Goal: Find specific page/section

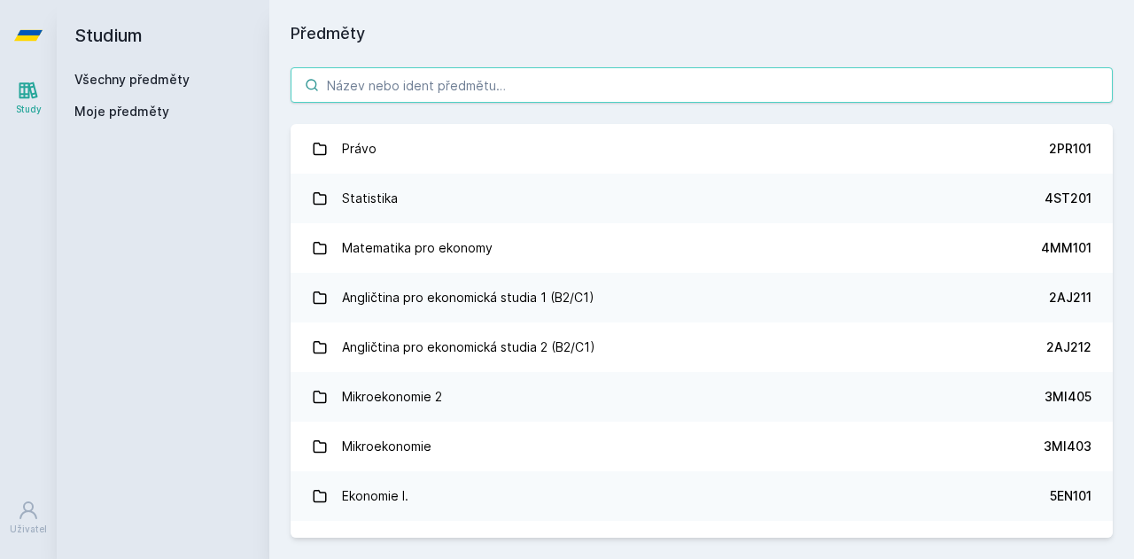
click at [394, 84] on input "search" at bounding box center [702, 84] width 822 height 35
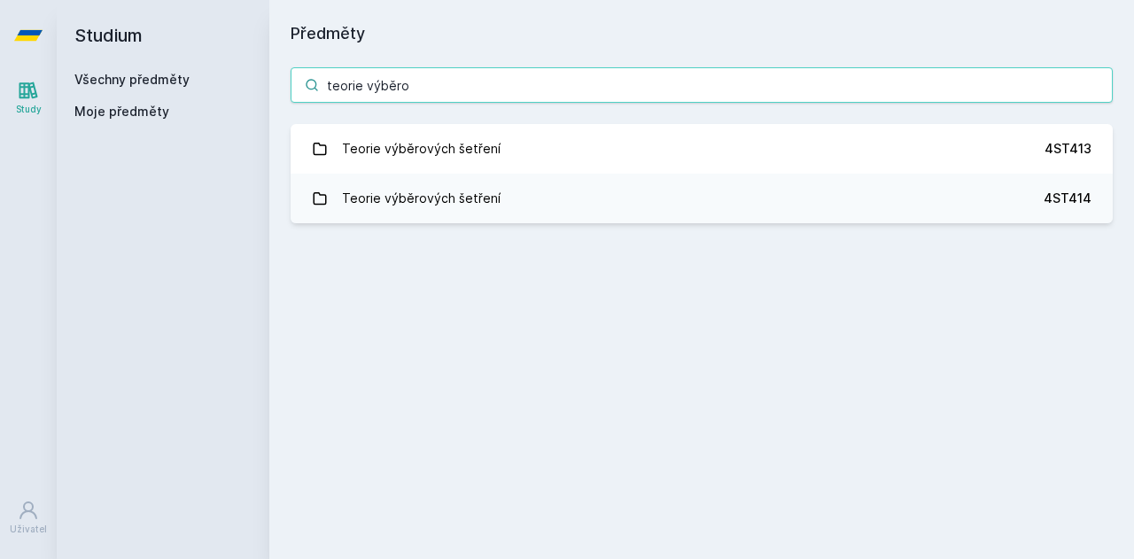
type input "teorie výběro"
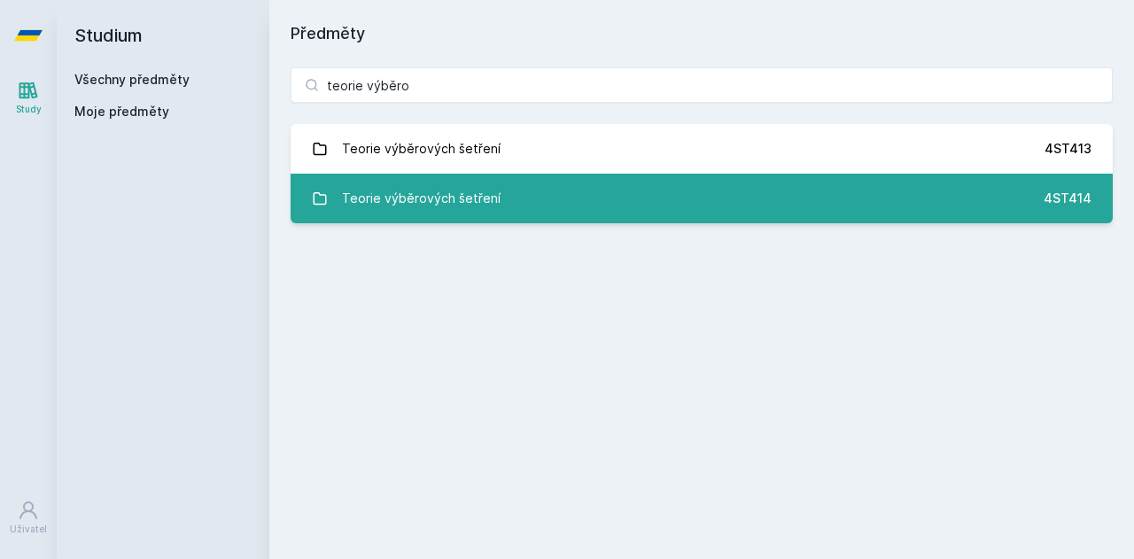
click at [539, 200] on link "Teorie výběrových šetření 4ST414" at bounding box center [702, 199] width 822 height 50
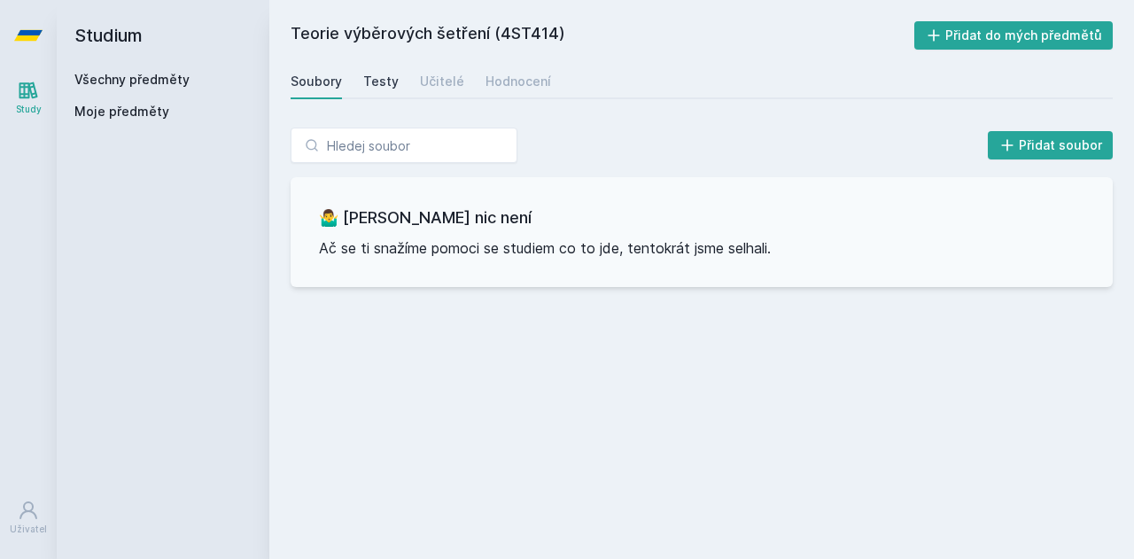
click at [378, 88] on div "Testy" at bounding box center [380, 82] width 35 height 18
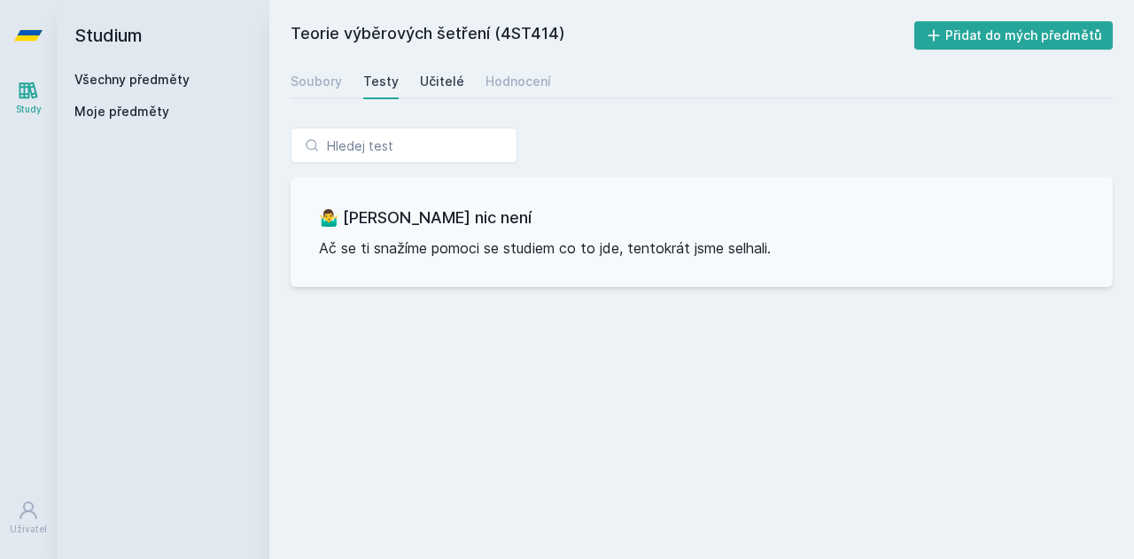
click at [424, 77] on div "Učitelé" at bounding box center [442, 82] width 44 height 18
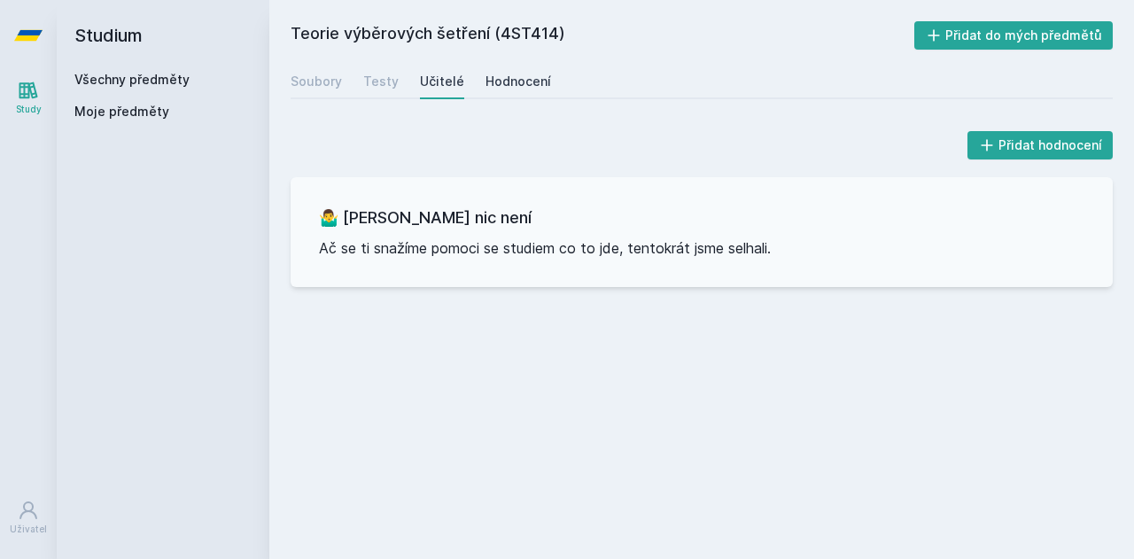
click at [494, 90] on div "Hodnocení" at bounding box center [519, 82] width 66 height 18
click at [158, 78] on link "Všechny předměty" at bounding box center [131, 79] width 115 height 15
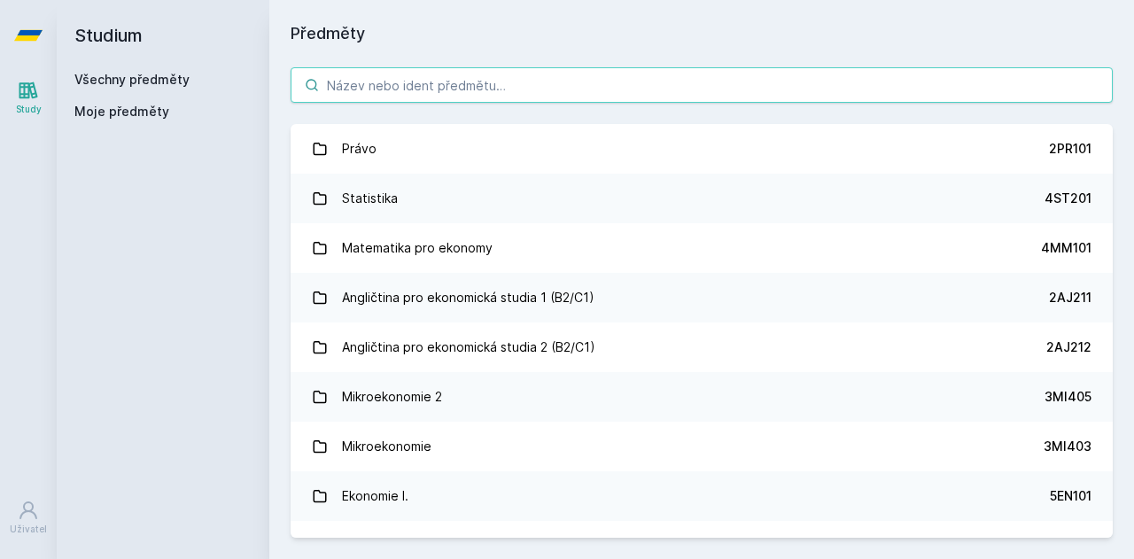
click at [400, 95] on input "search" at bounding box center [702, 84] width 822 height 35
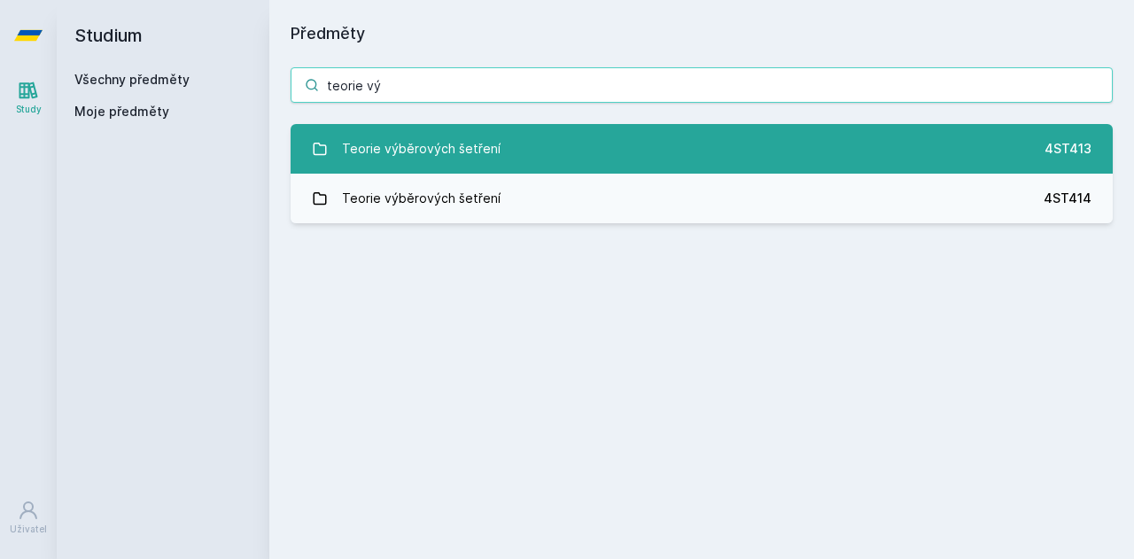
type input "teorie vý"
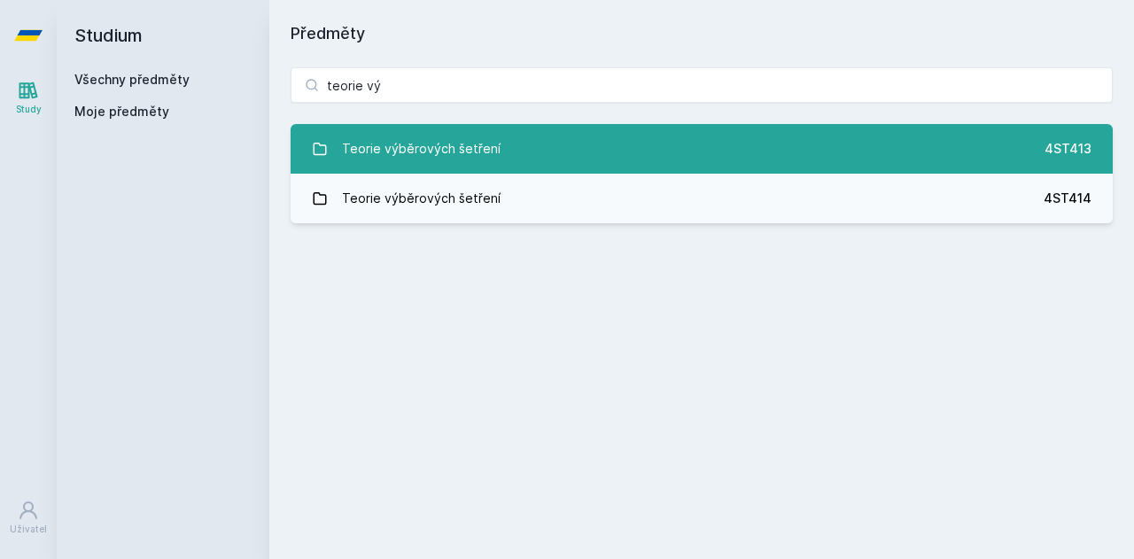
click at [487, 144] on div "Teorie výběrových šetření" at bounding box center [421, 148] width 159 height 35
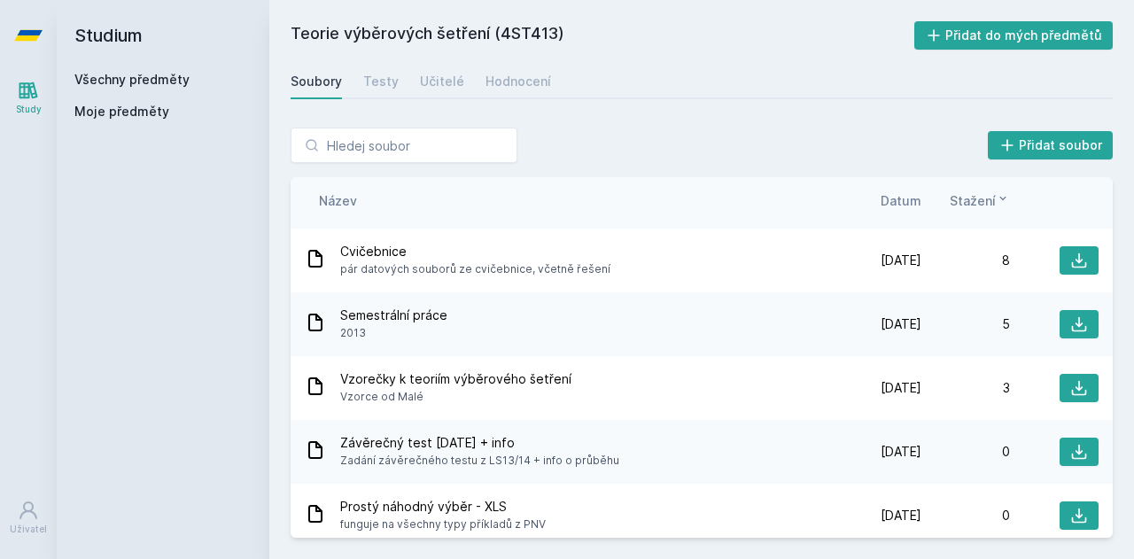
scroll to position [132, 0]
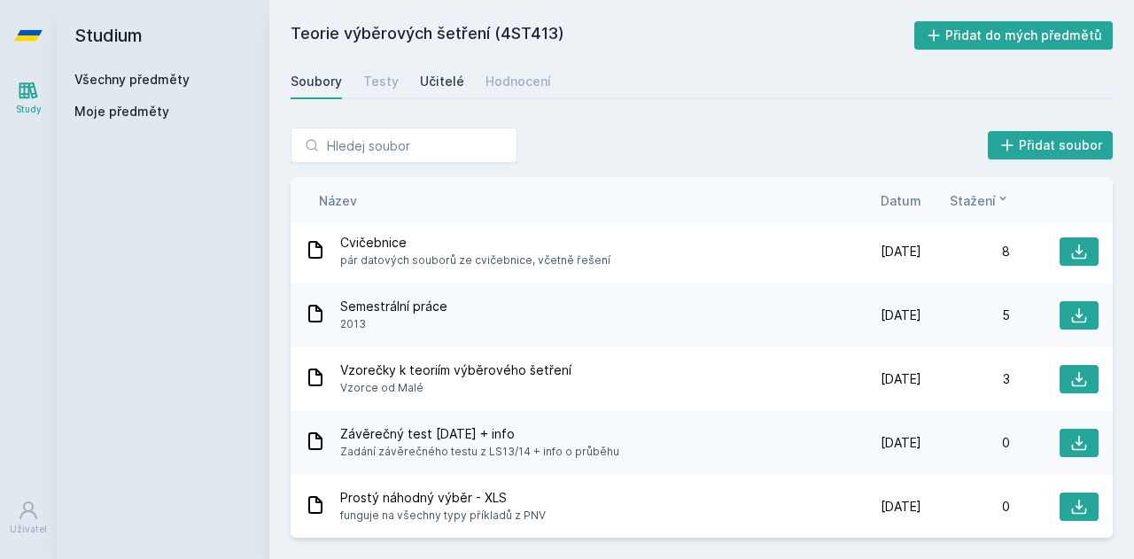
click at [457, 77] on div "Učitelé" at bounding box center [442, 82] width 44 height 18
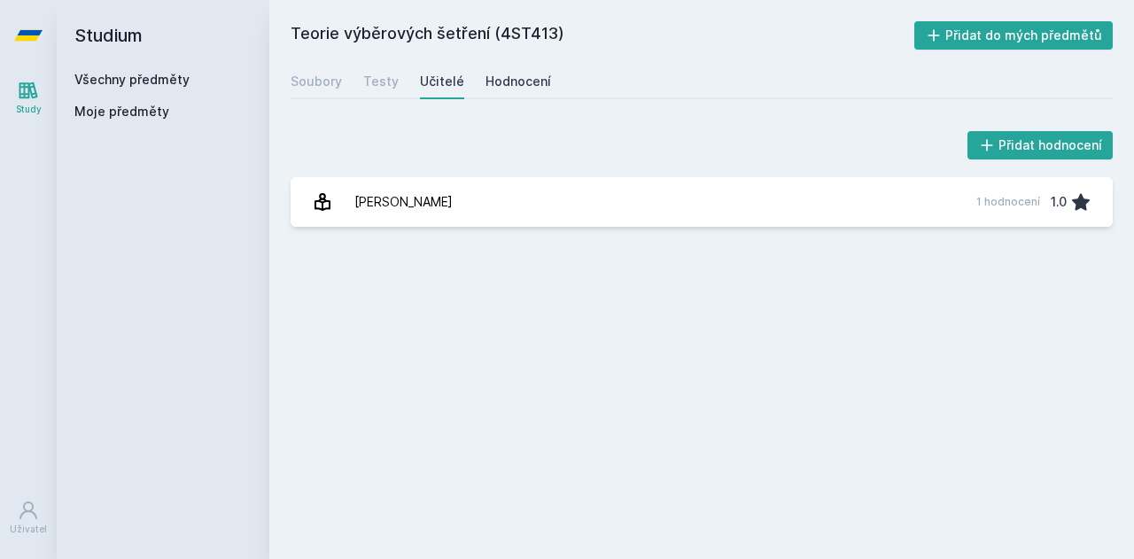
click at [527, 65] on link "Hodnocení" at bounding box center [519, 81] width 66 height 35
